Goal: Transaction & Acquisition: Purchase product/service

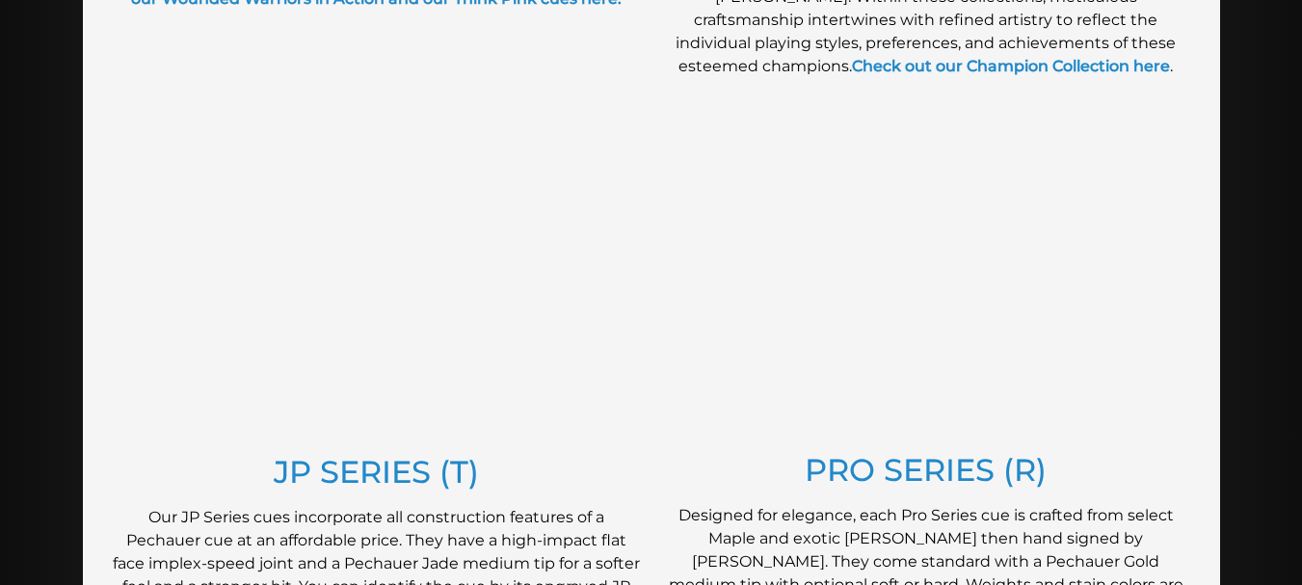
scroll to position [892, 0]
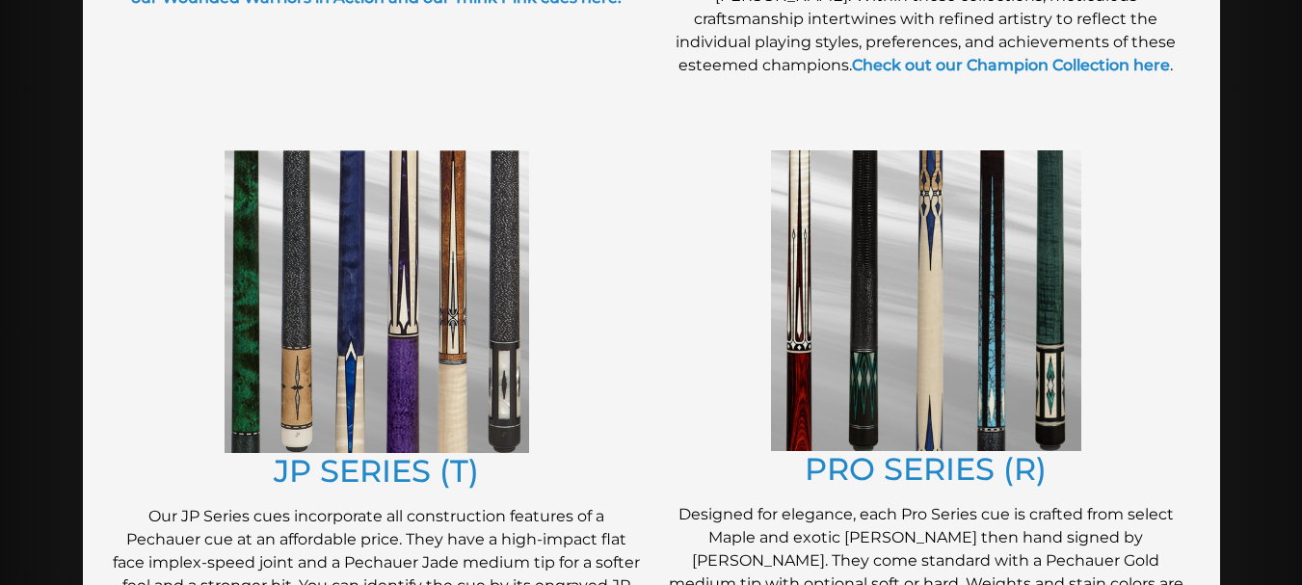
click at [860, 262] on img at bounding box center [926, 300] width 310 height 301
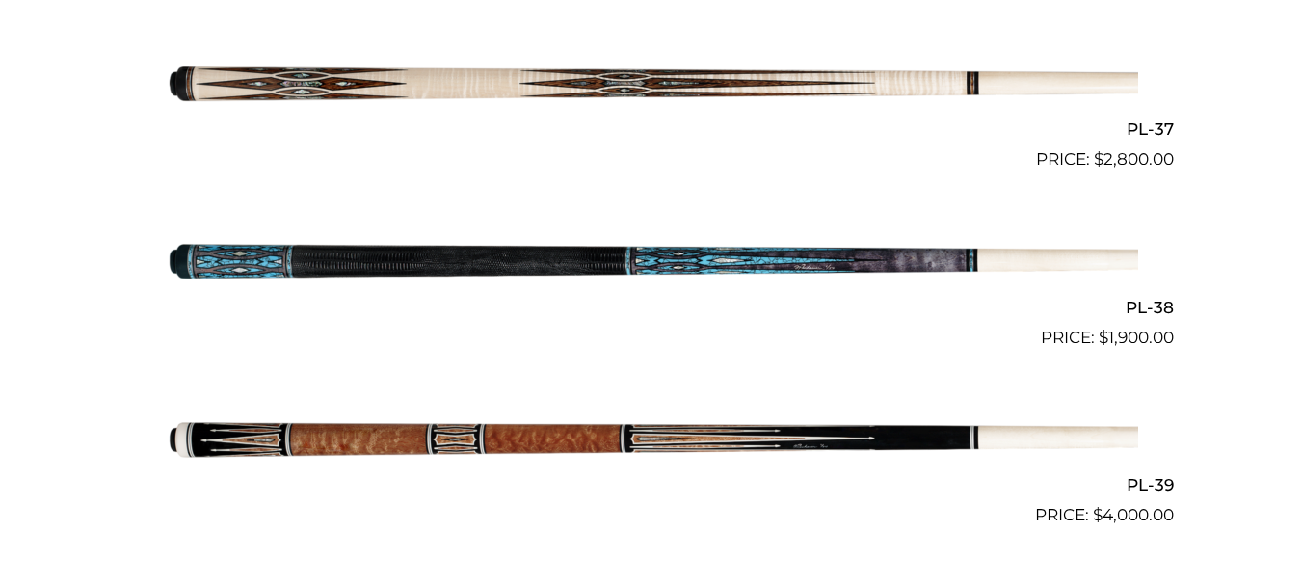
scroll to position [5406, 0]
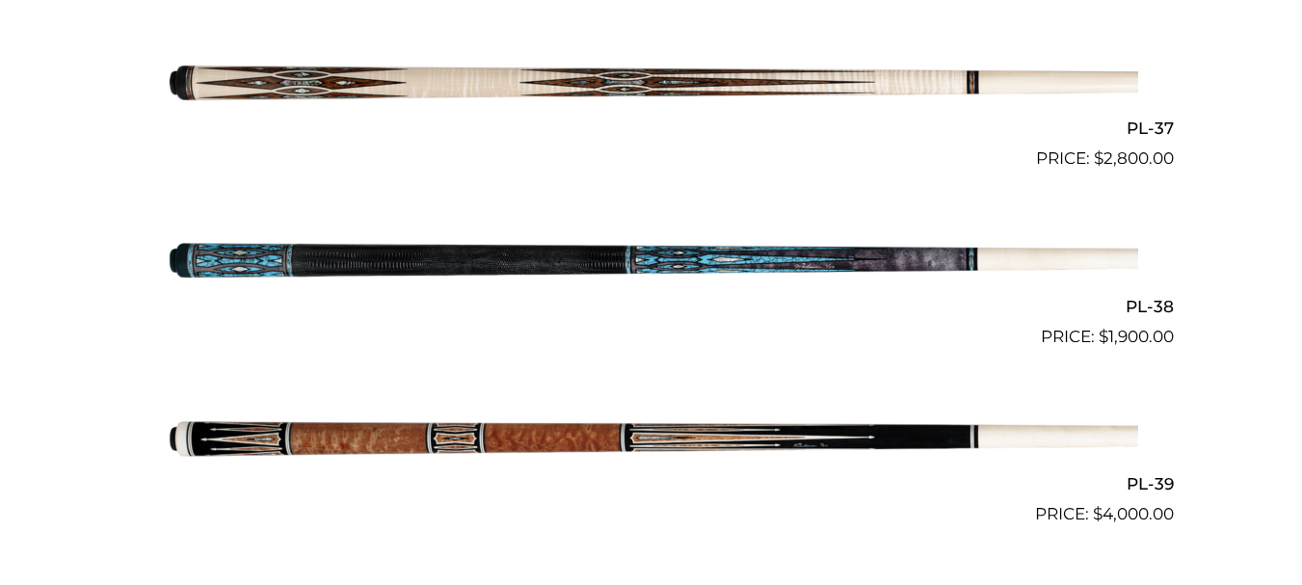
click at [898, 260] on img at bounding box center [651, 260] width 973 height 162
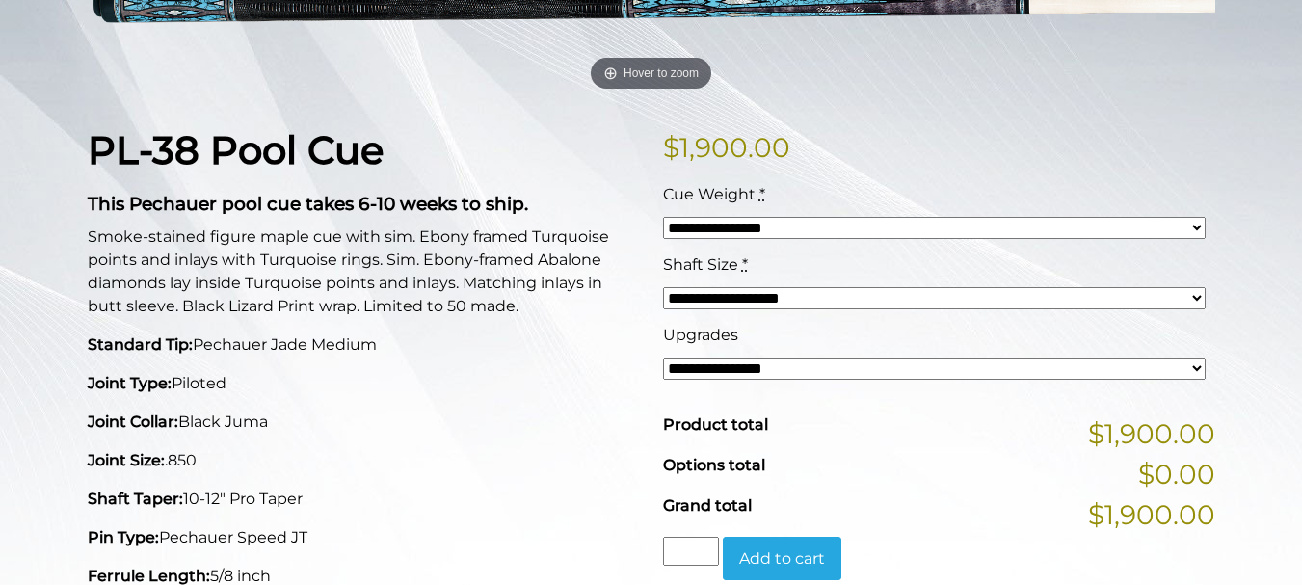
scroll to position [387, 0]
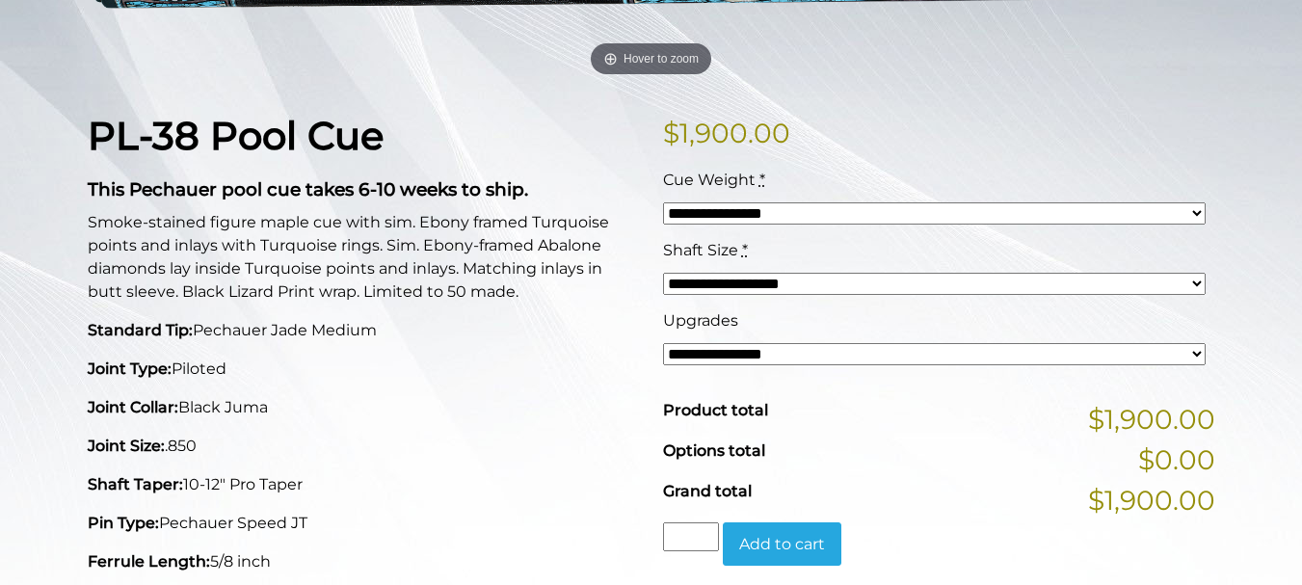
click at [895, 351] on select "**********" at bounding box center [934, 354] width 543 height 22
click at [436, 303] on p "Smoke-stained figure maple cue with sim. Ebony framed Turquoise points and inla…" at bounding box center [364, 257] width 552 height 93
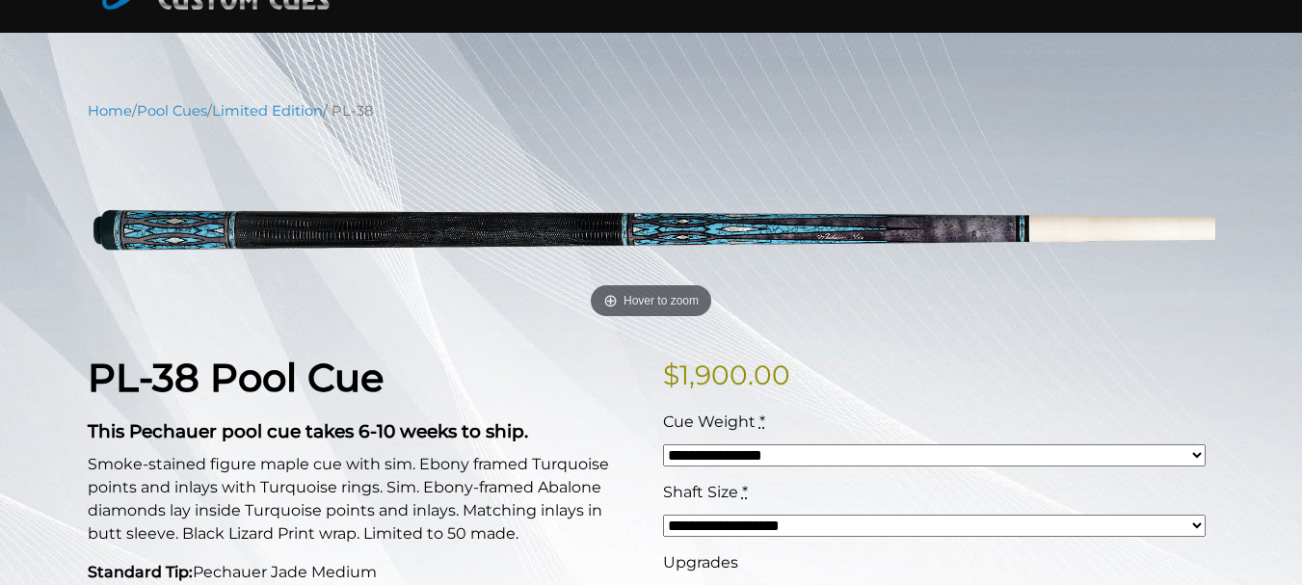
scroll to position [141, 0]
